Goal: Navigation & Orientation: Find specific page/section

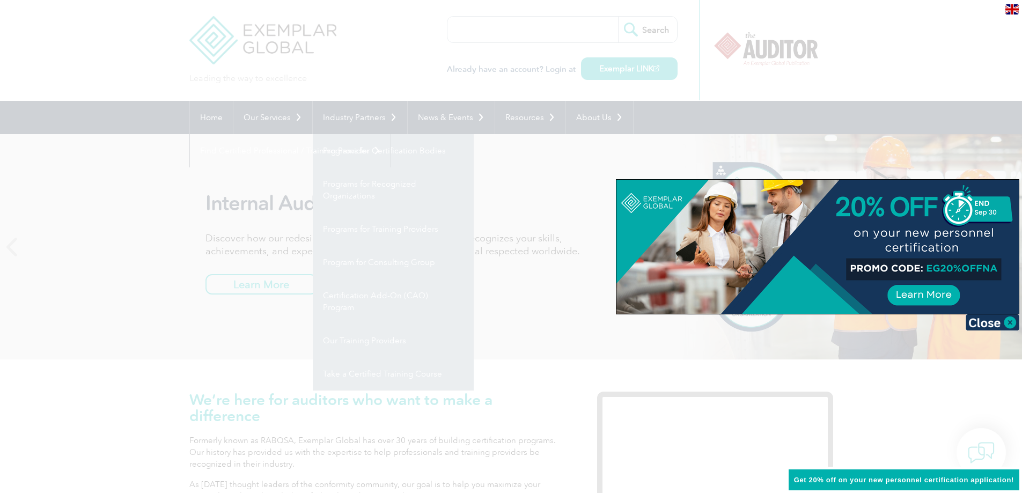
click at [915, 56] on div at bounding box center [511, 246] width 1022 height 493
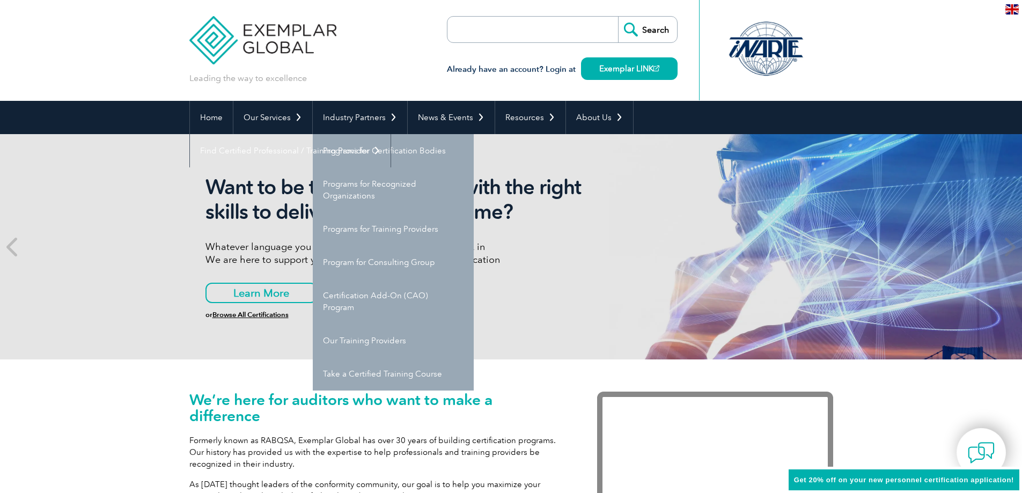
click at [356, 55] on div "Leading the way to excellence Search" at bounding box center [511, 50] width 644 height 101
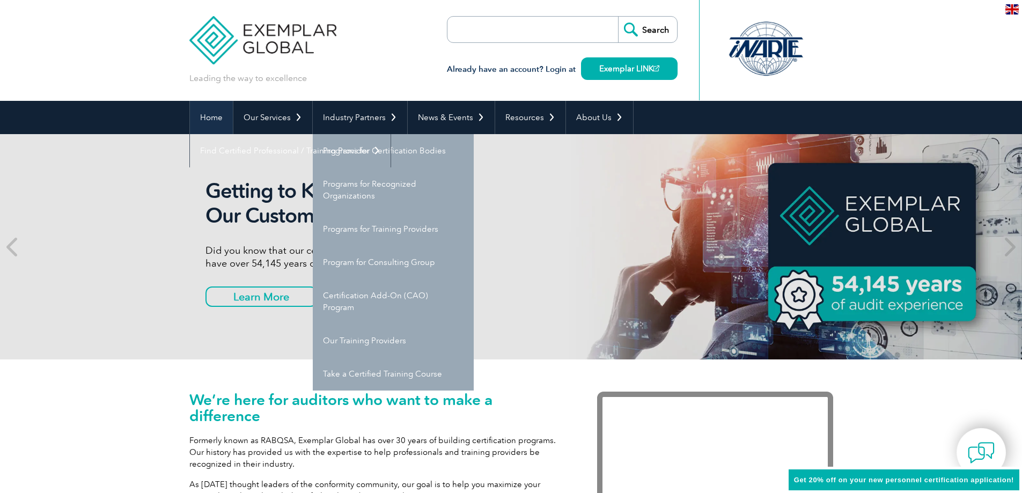
click at [215, 115] on link "Home" at bounding box center [211, 117] width 43 height 33
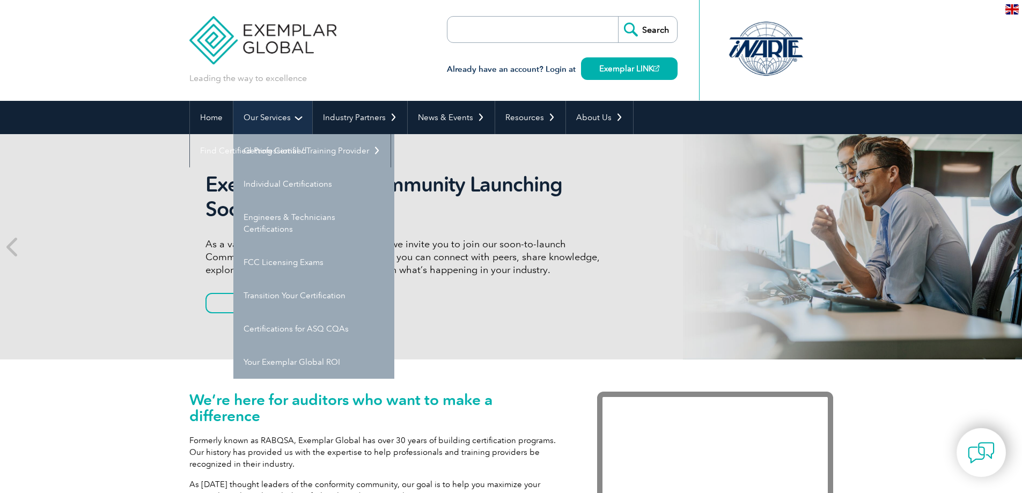
click at [273, 115] on link "Our Services" at bounding box center [272, 117] width 79 height 33
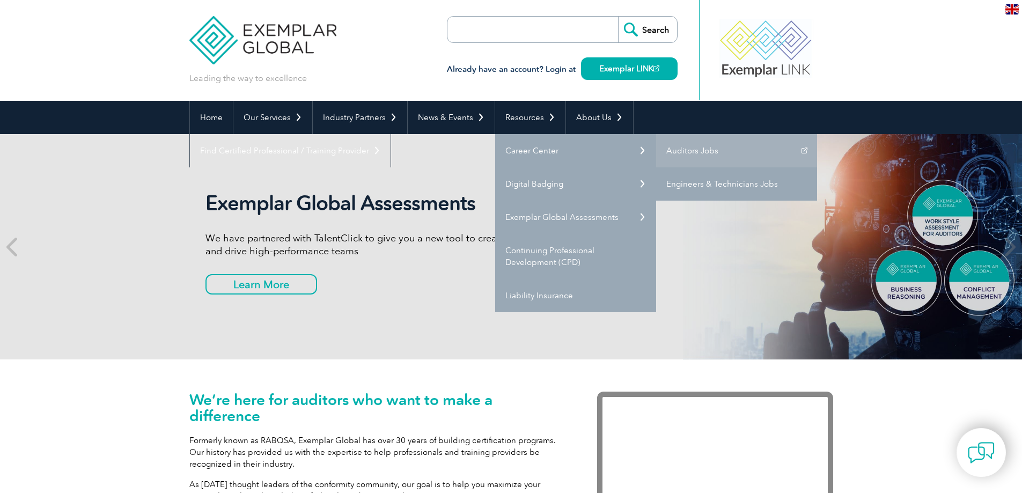
click at [707, 184] on link "Engineers & Technicians Jobs" at bounding box center [736, 183] width 161 height 33
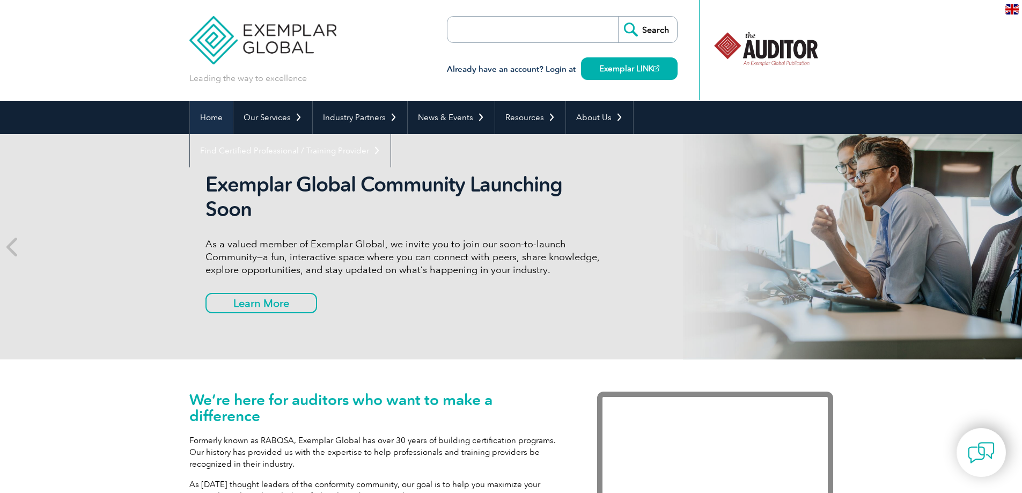
click at [209, 122] on link "Home" at bounding box center [211, 117] width 43 height 33
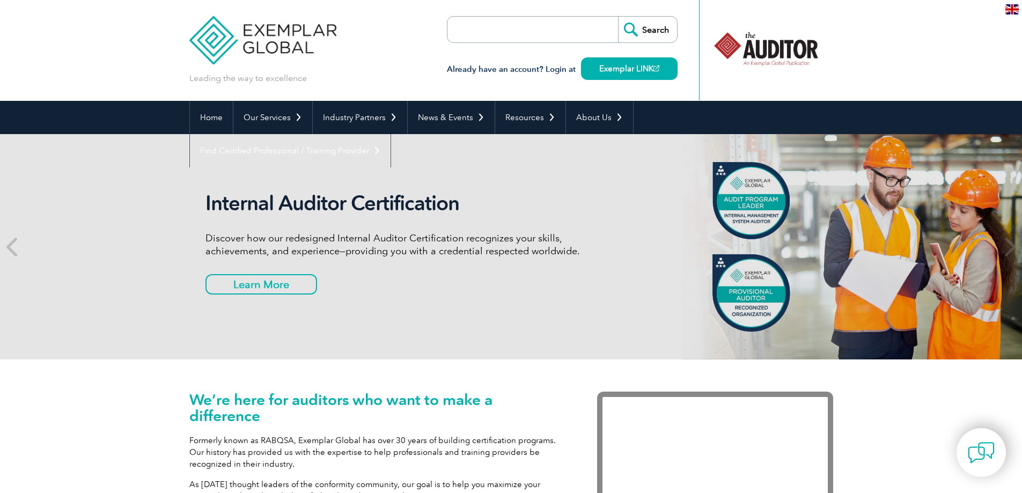
click at [1012, 11] on img at bounding box center [1012, 9] width 13 height 10
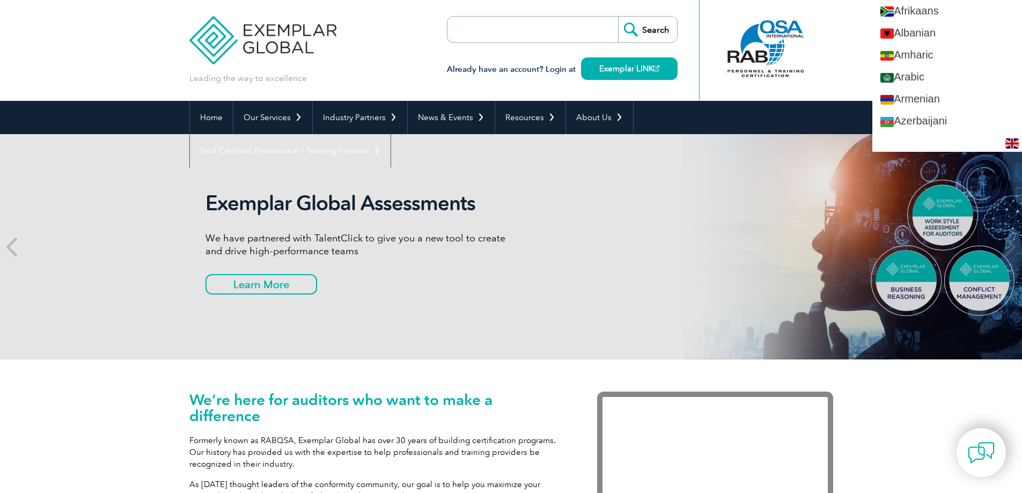
click at [834, 53] on header "Leading the way to excellence Search" at bounding box center [511, 50] width 1022 height 101
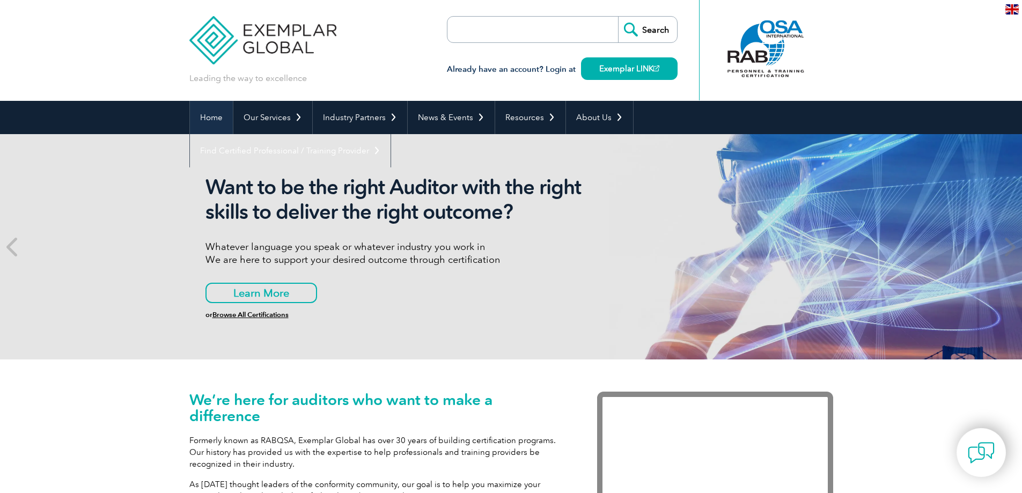
click at [207, 118] on link "Home" at bounding box center [211, 117] width 43 height 33
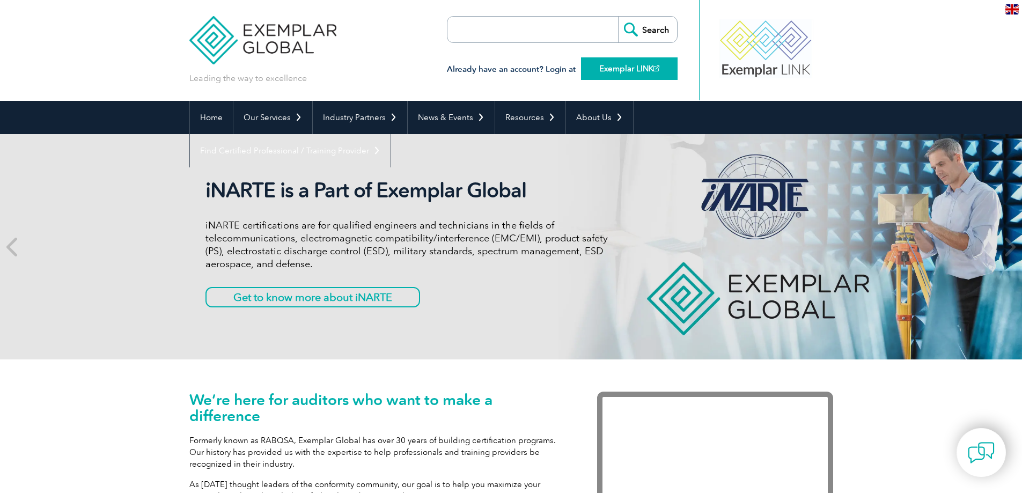
click at [613, 72] on link "Exemplar LINK" at bounding box center [629, 68] width 97 height 23
